Goal: Task Accomplishment & Management: Use online tool/utility

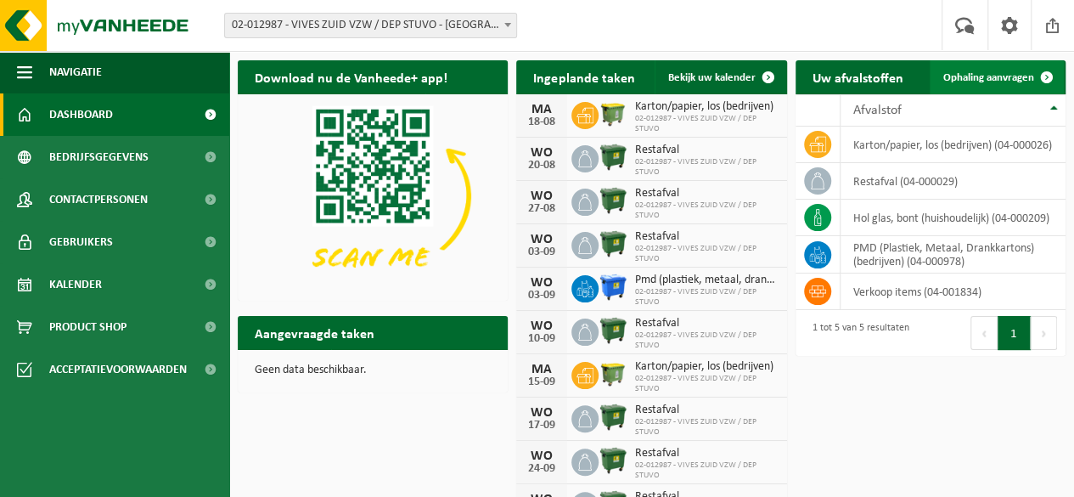
click at [1005, 76] on span "Ophaling aanvragen" at bounding box center [988, 77] width 91 height 11
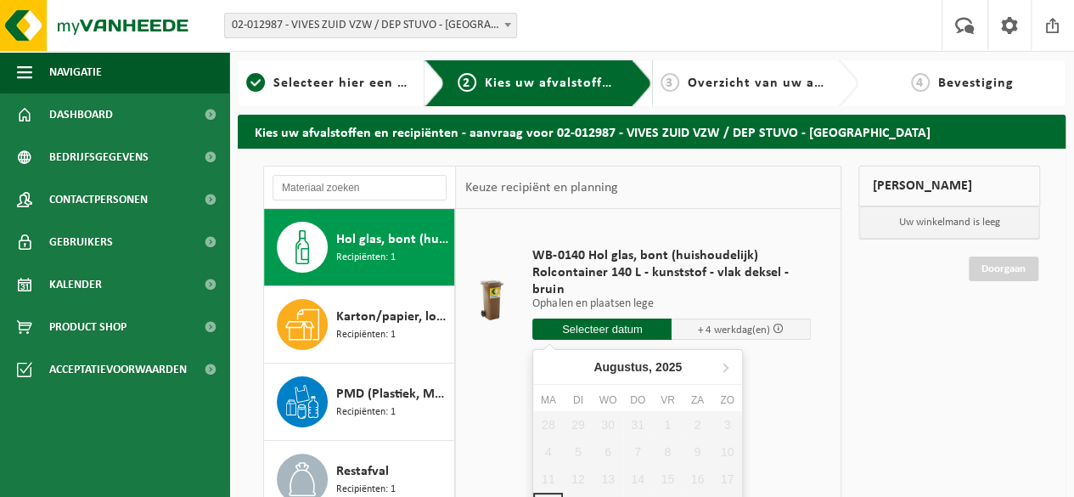
click at [616, 329] on input "text" at bounding box center [601, 328] width 139 height 21
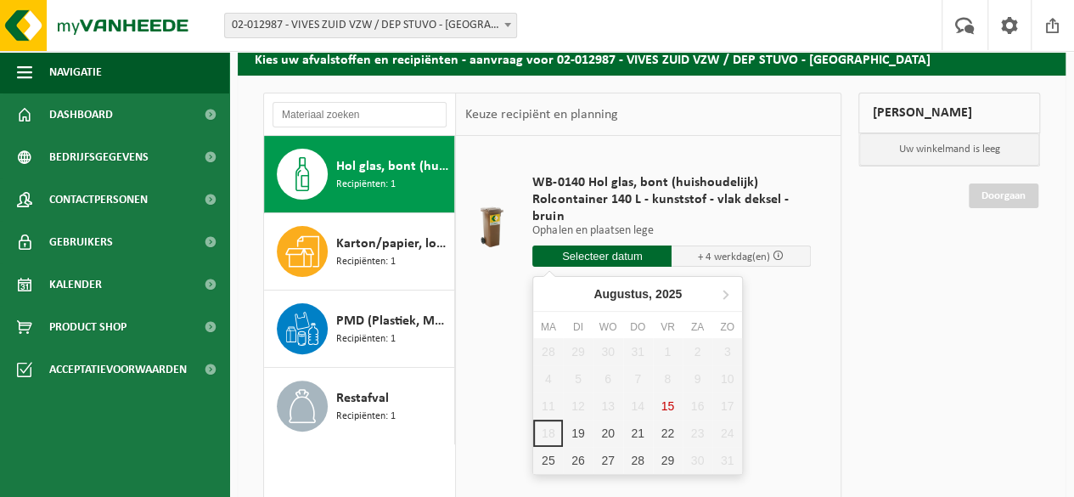
scroll to position [74, 0]
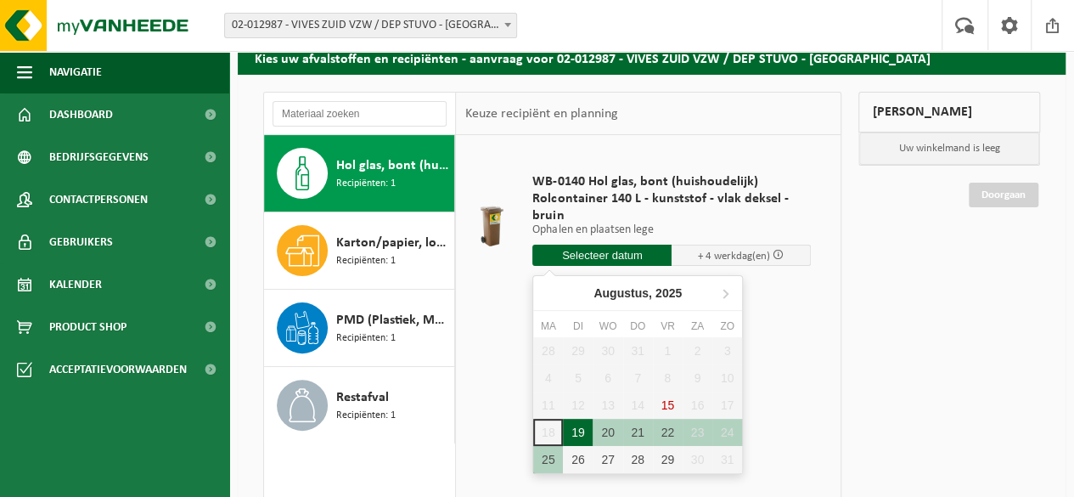
click at [574, 433] on div "19" at bounding box center [578, 432] width 30 height 27
type input "Van 2025-08-19"
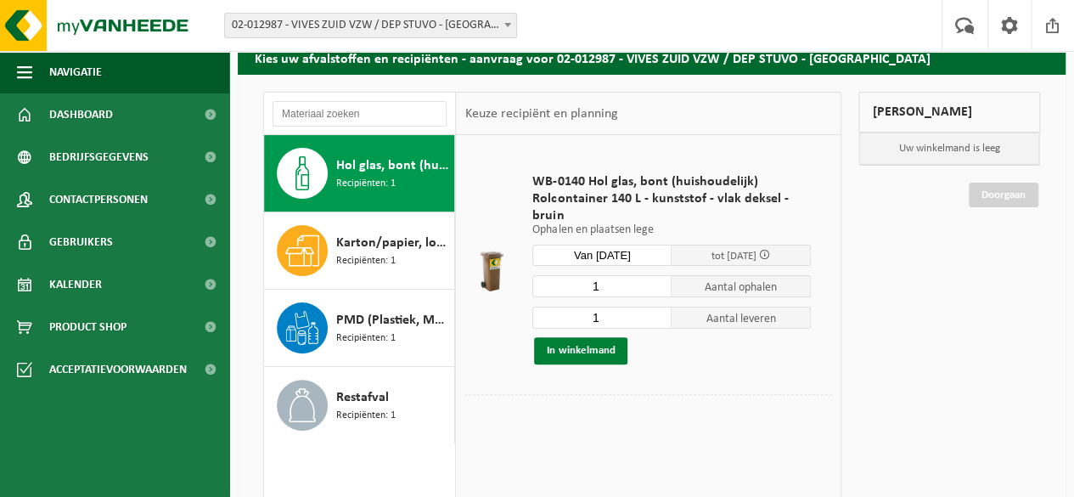
click at [597, 346] on button "In winkelmand" at bounding box center [580, 350] width 93 height 27
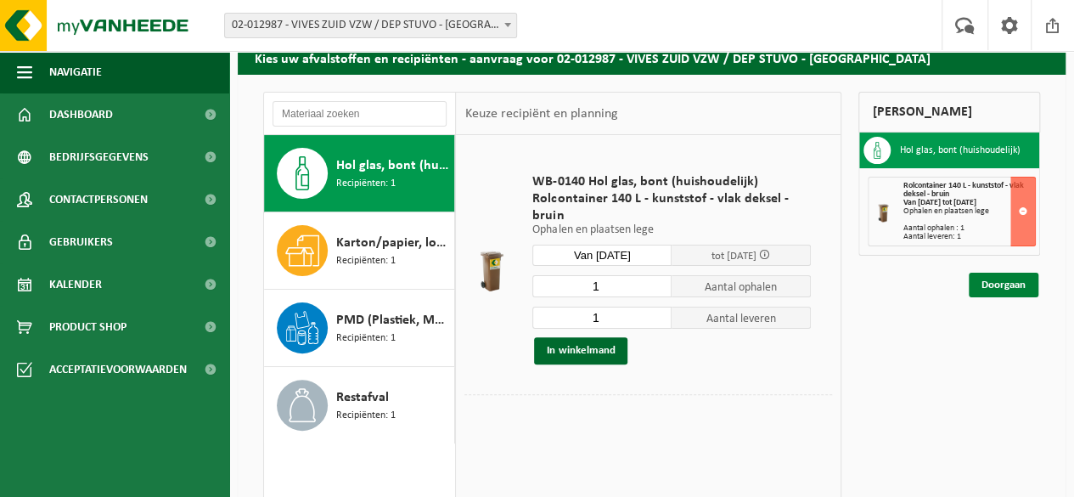
click at [1014, 286] on link "Doorgaan" at bounding box center [1004, 285] width 70 height 25
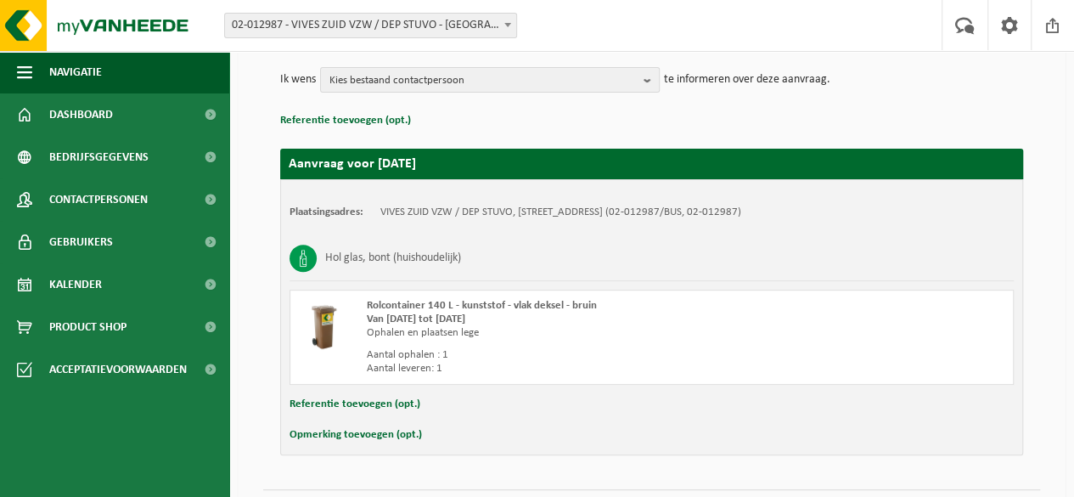
scroll to position [243, 0]
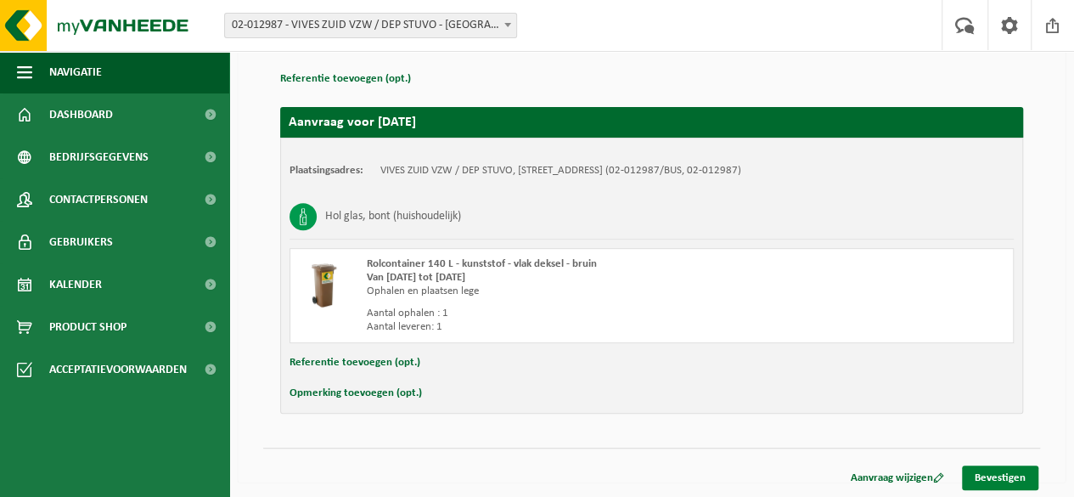
click at [1007, 477] on link "Bevestigen" at bounding box center [1000, 477] width 76 height 25
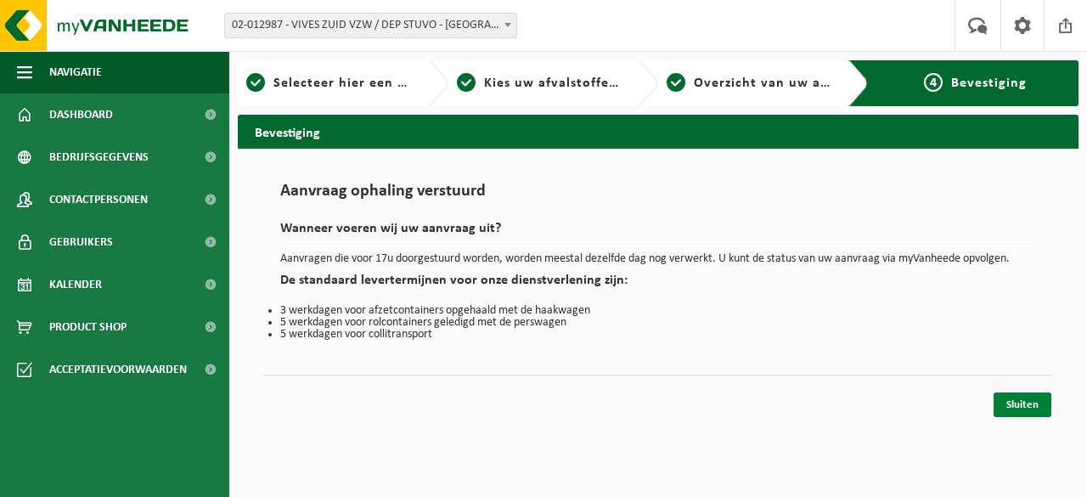
click at [1037, 404] on link "Sluiten" at bounding box center [1023, 404] width 58 height 25
